Goal: Find contact information: Find contact information

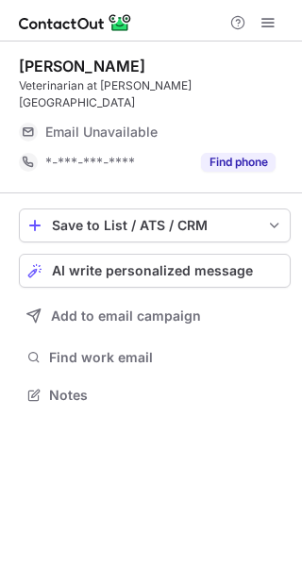
scroll to position [365, 302]
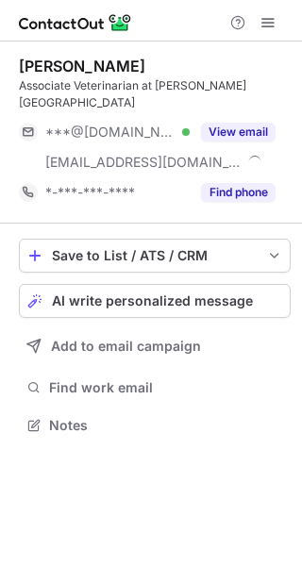
scroll to position [412, 302]
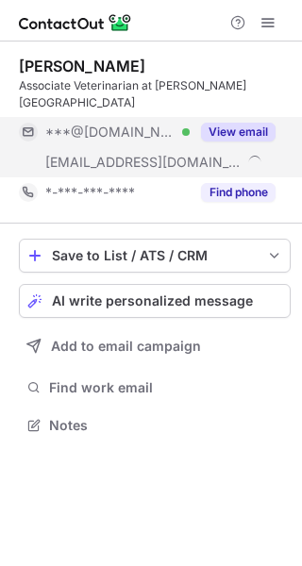
click at [236, 124] on button "View email" at bounding box center [238, 132] width 75 height 19
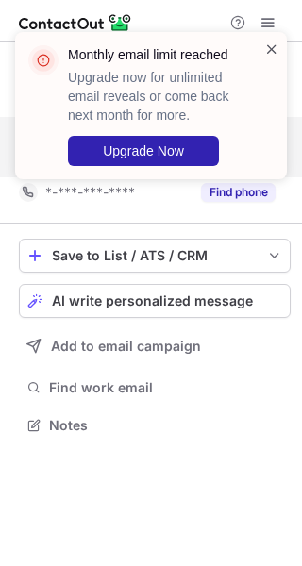
click at [272, 40] on span at bounding box center [271, 49] width 15 height 19
